Goal: Task Accomplishment & Management: Manage account settings

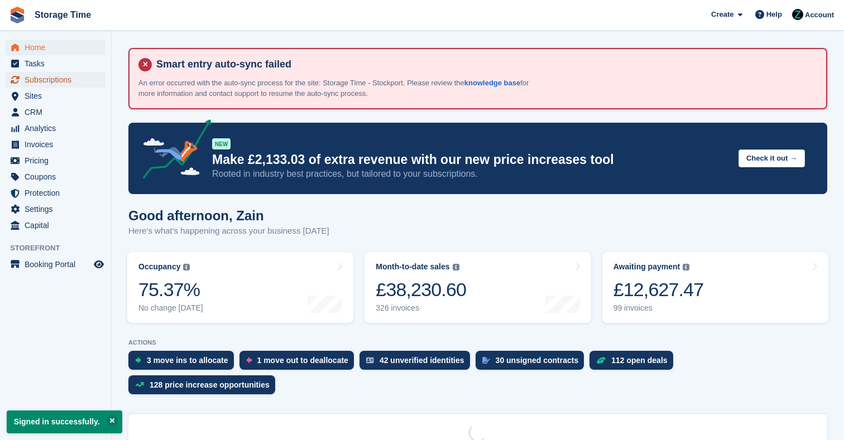
click at [72, 77] on span "Subscriptions" at bounding box center [58, 80] width 67 height 16
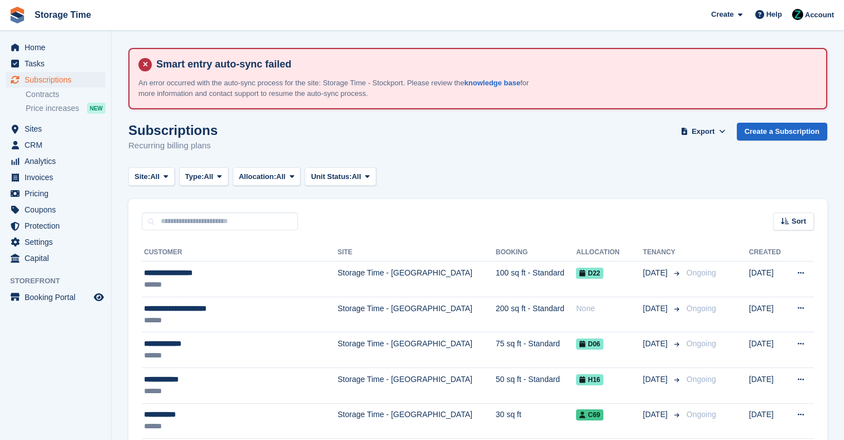
click at [241, 210] on div "Sort Sort by Customer name Date created Move in date Move out date Created (old…" at bounding box center [477, 215] width 698 height 32
click at [241, 220] on input "text" at bounding box center [220, 222] width 156 height 18
type input "****"
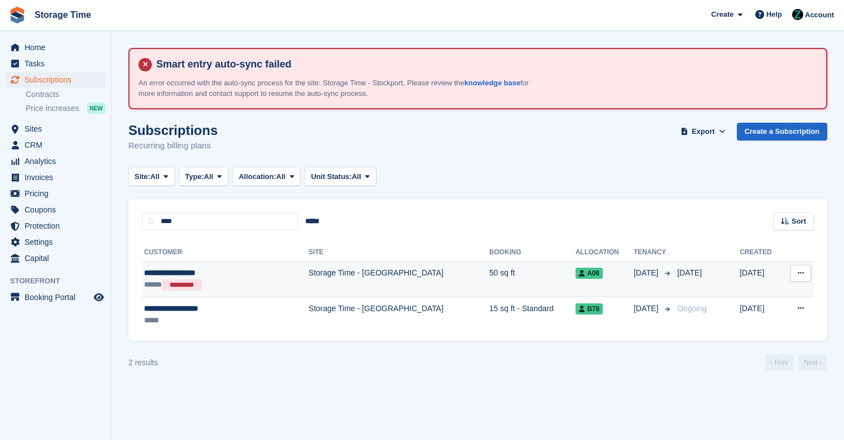
click at [351, 287] on td "Storage Time - [GEOGRAPHIC_DATA]" at bounding box center [399, 280] width 181 height 36
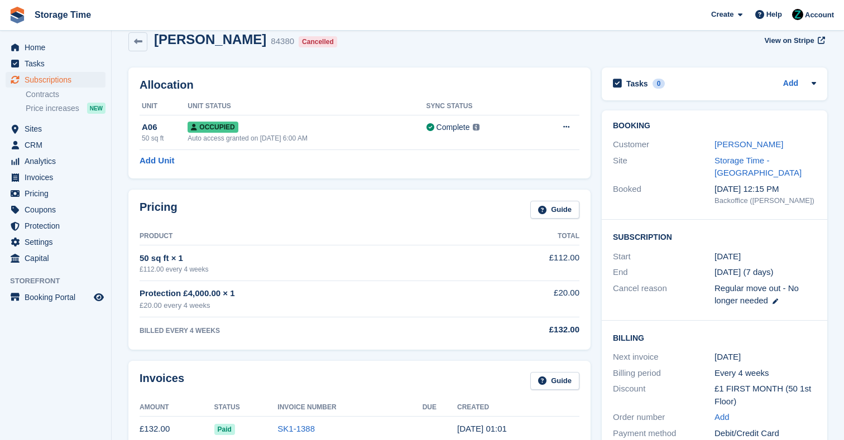
scroll to position [90, 0]
